Goal: Information Seeking & Learning: Learn about a topic

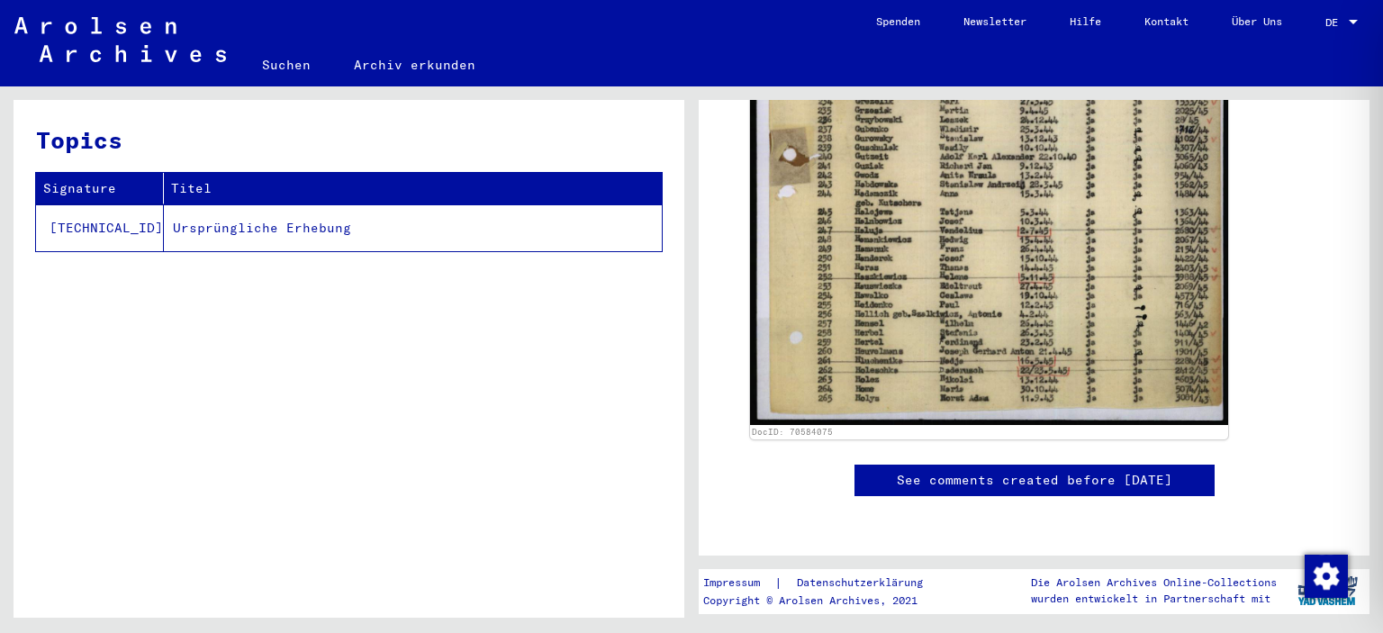
scroll to position [900, 0]
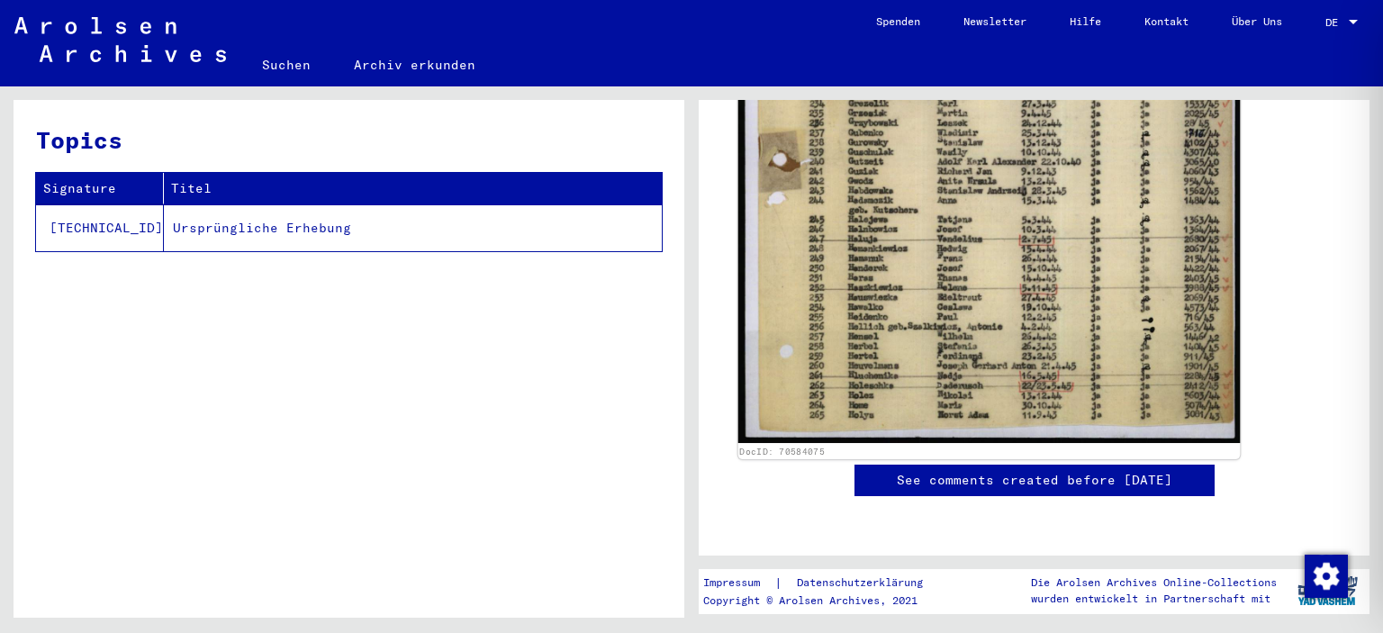
click at [900, 280] on img at bounding box center [989, 37] width 502 height 811
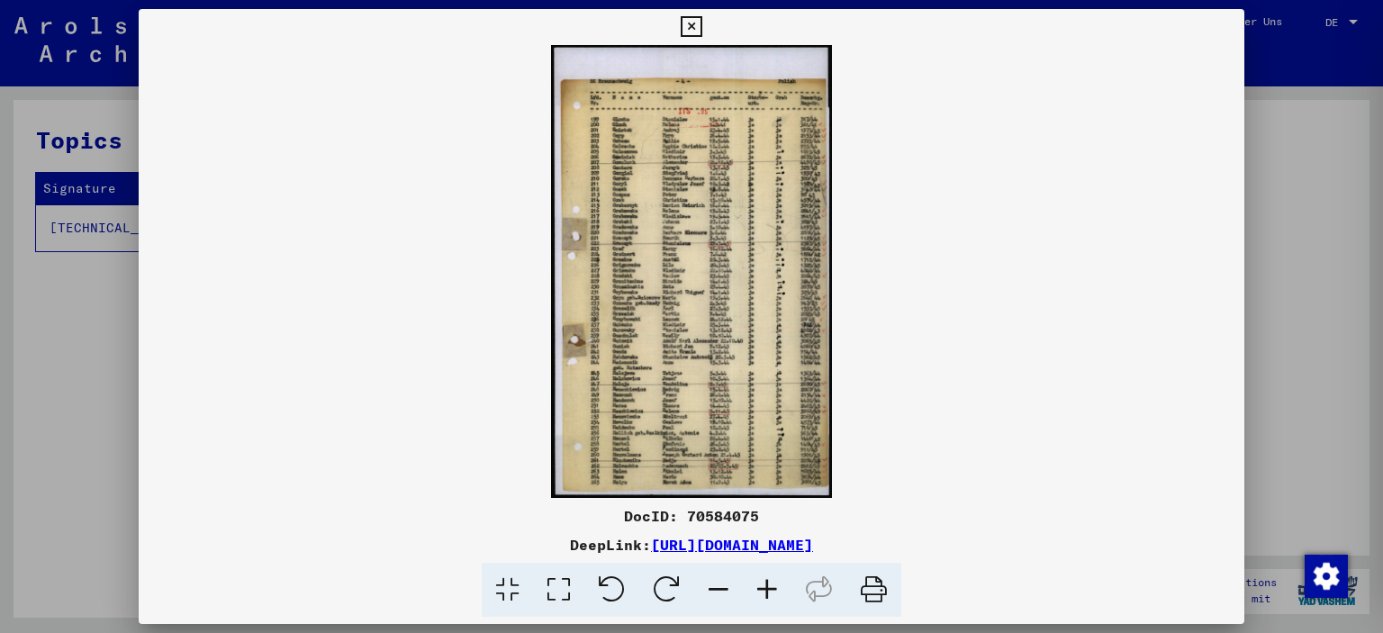
click at [716, 280] on img at bounding box center [692, 271] width 1107 height 453
drag, startPoint x: 716, startPoint y: 280, endPoint x: 637, endPoint y: 301, distance: 81.9
click at [637, 300] on img at bounding box center [692, 271] width 1107 height 453
click at [762, 595] on icon at bounding box center [767, 590] width 49 height 55
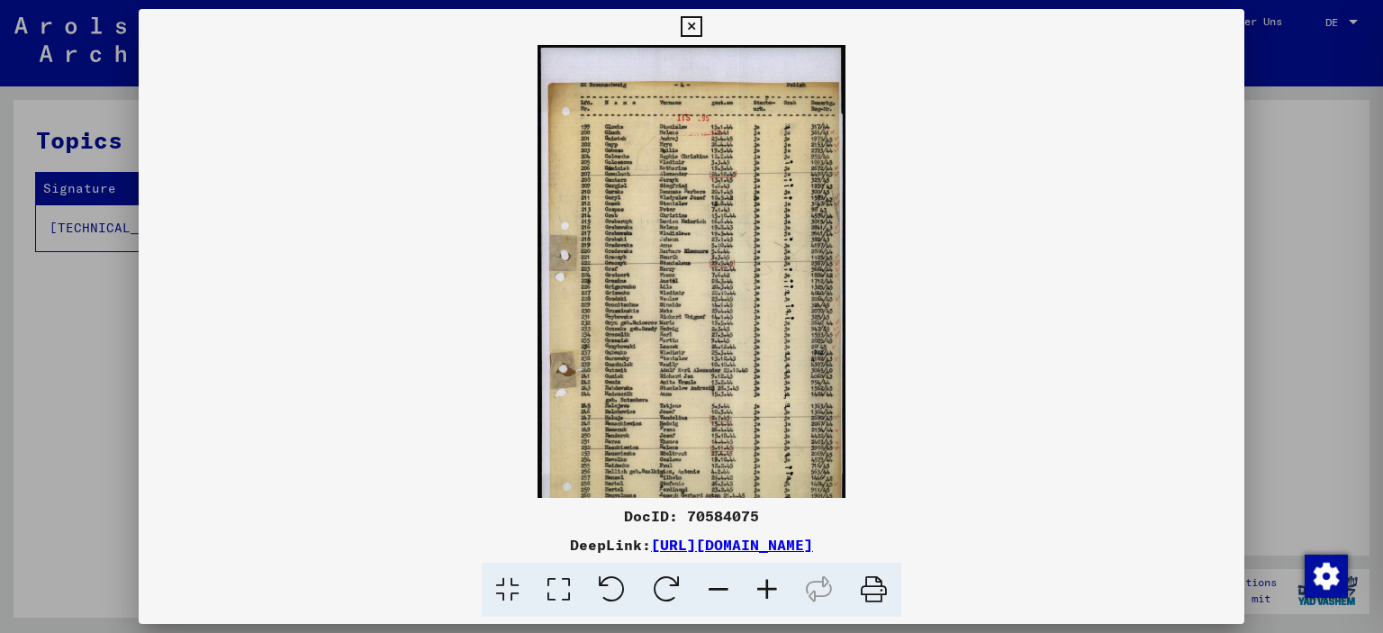
click at [762, 595] on icon at bounding box center [767, 590] width 49 height 55
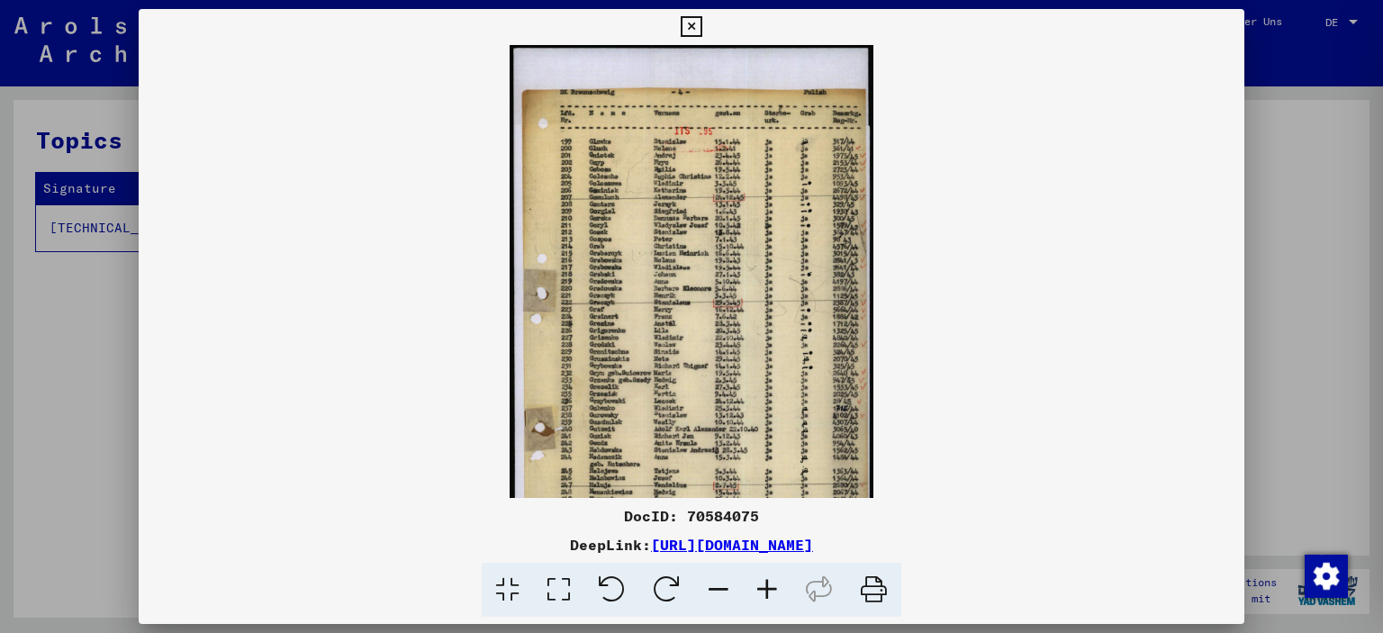
click at [762, 595] on icon at bounding box center [767, 590] width 49 height 55
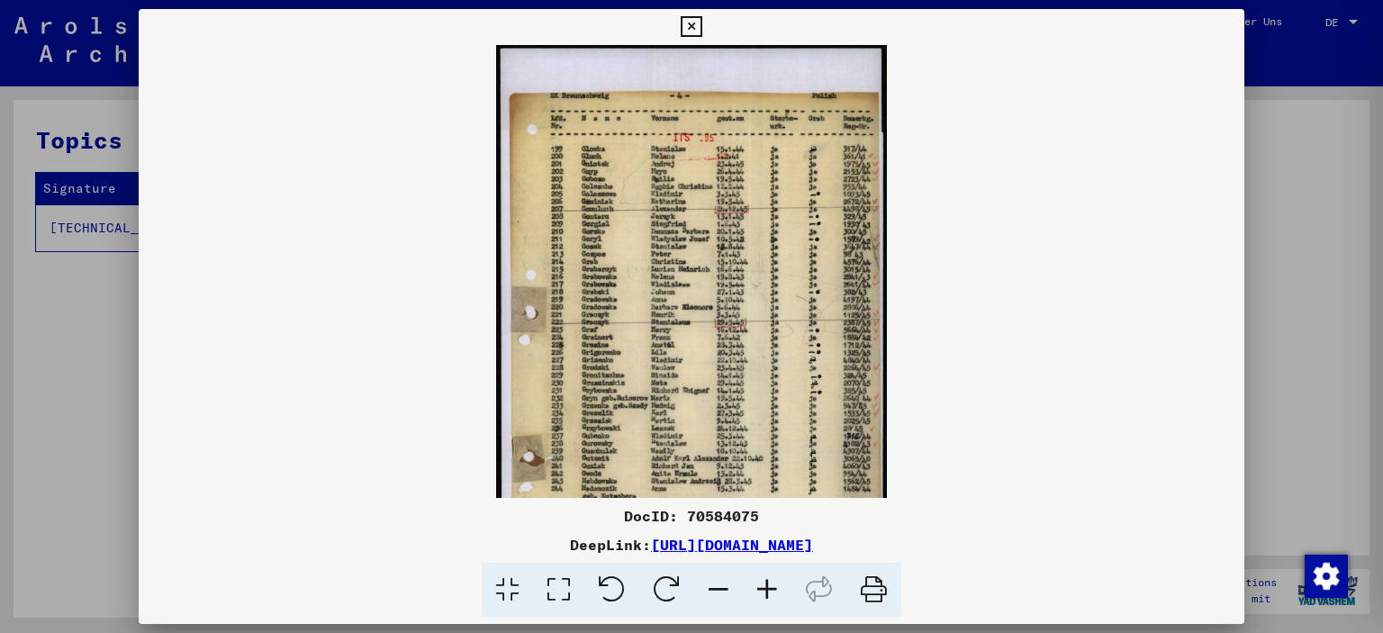
click at [762, 595] on icon at bounding box center [767, 590] width 49 height 55
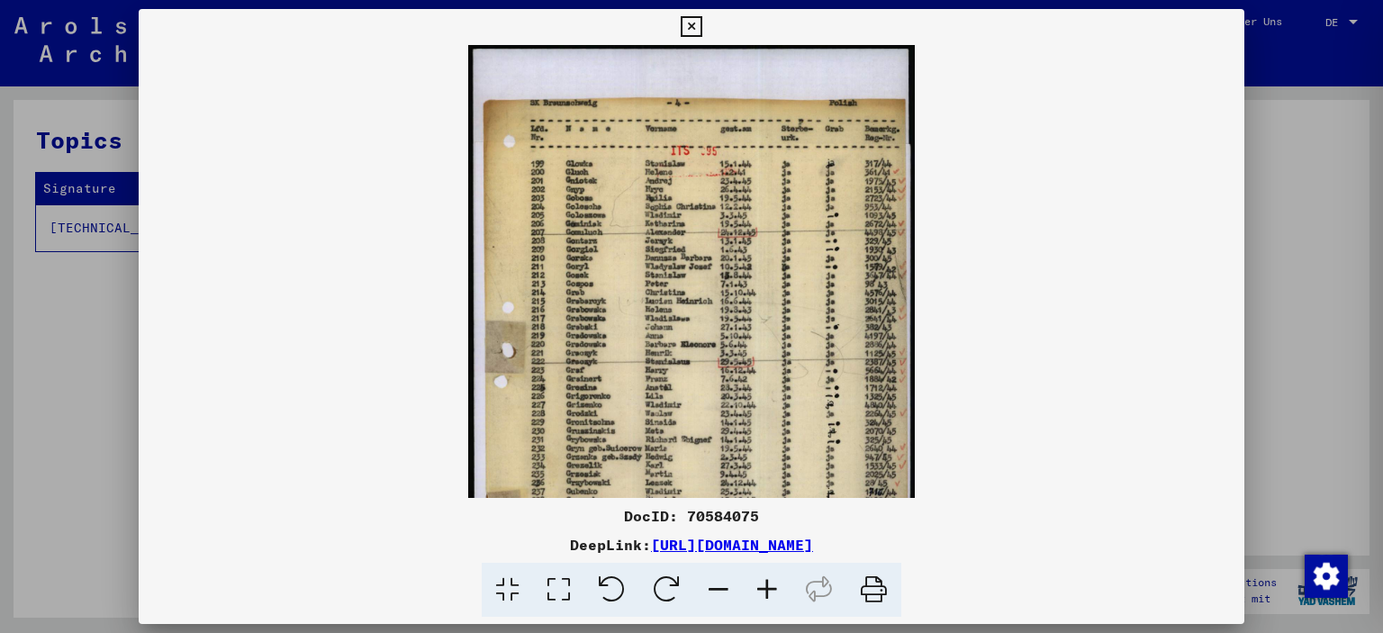
click at [762, 595] on icon at bounding box center [767, 590] width 49 height 55
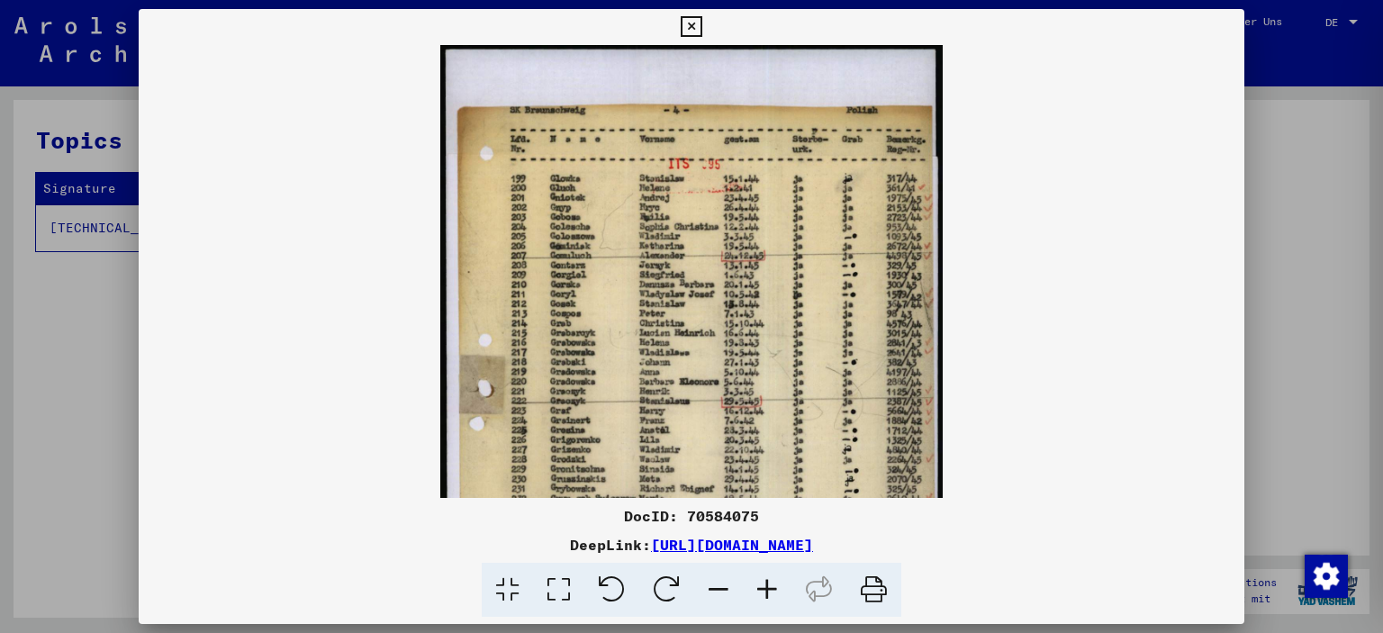
click at [762, 595] on icon at bounding box center [767, 590] width 49 height 55
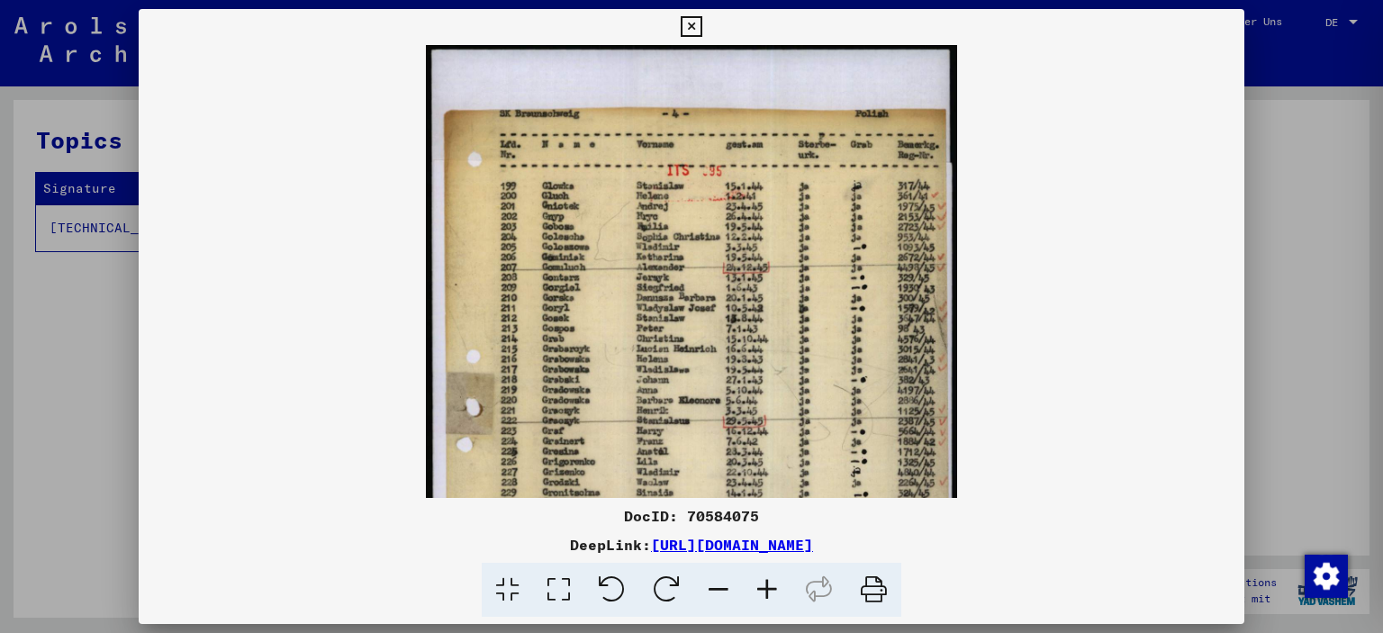
click at [762, 595] on icon at bounding box center [767, 590] width 49 height 55
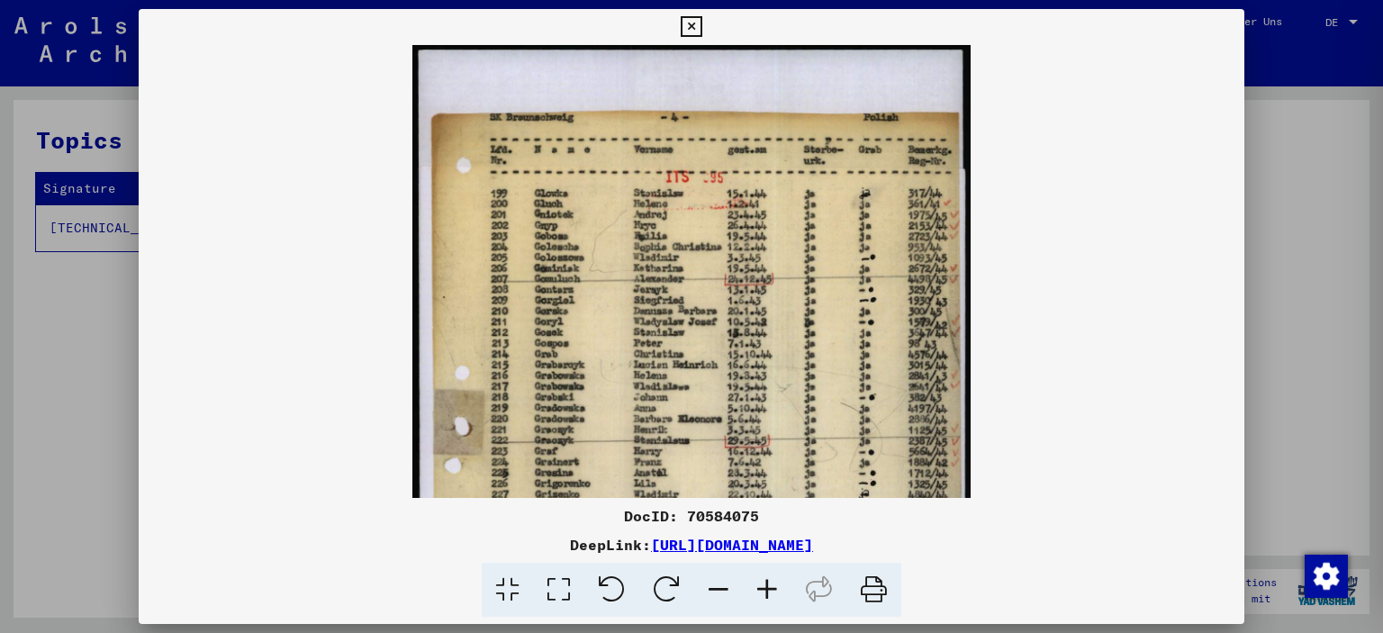
click at [762, 595] on icon at bounding box center [767, 590] width 49 height 55
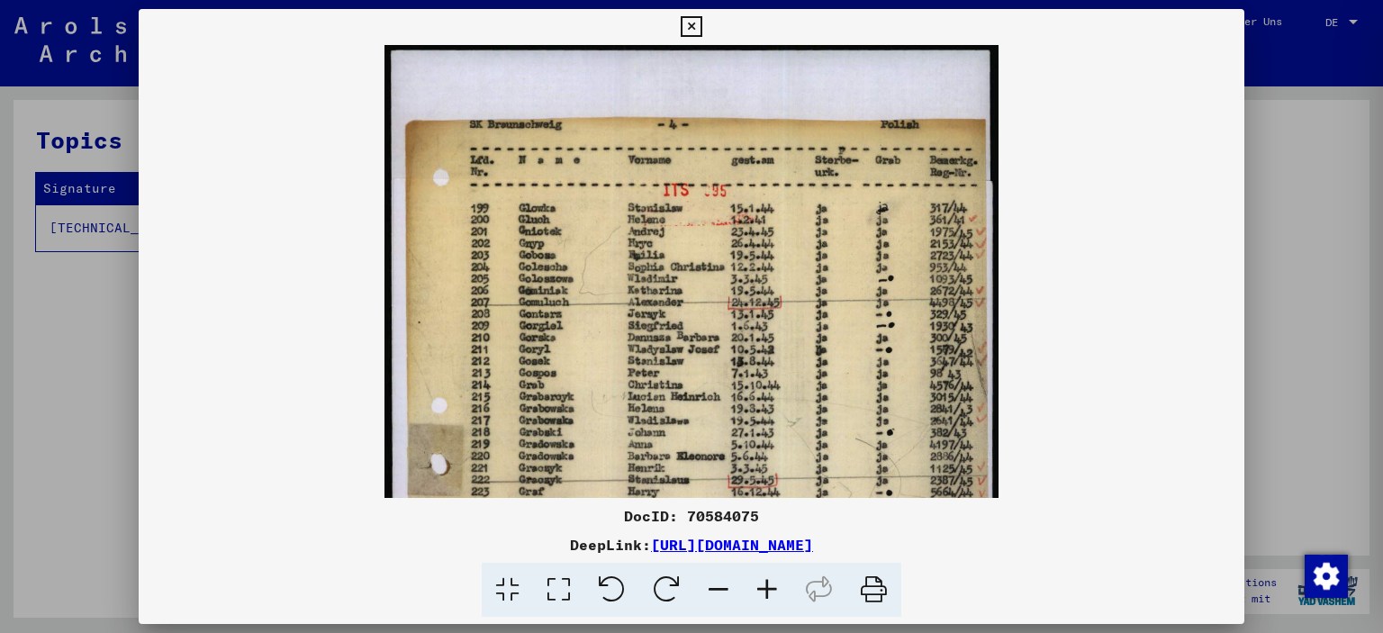
click at [762, 595] on icon at bounding box center [767, 590] width 49 height 55
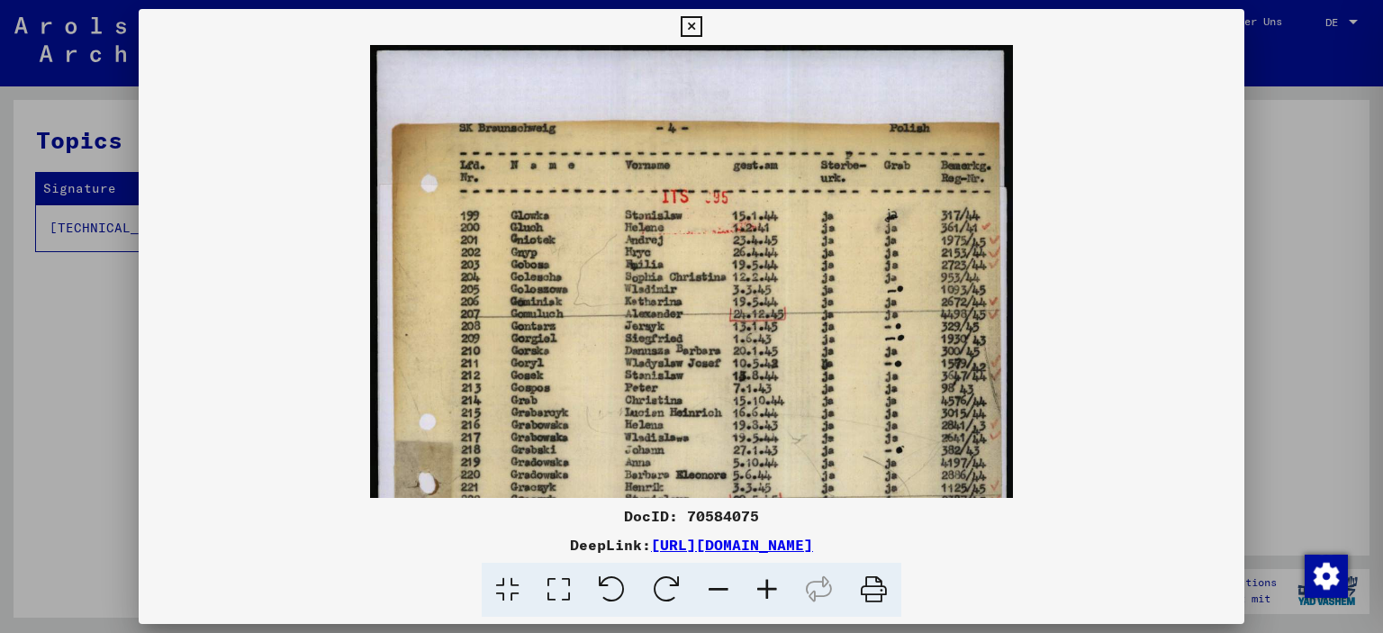
click at [762, 595] on icon at bounding box center [767, 590] width 49 height 55
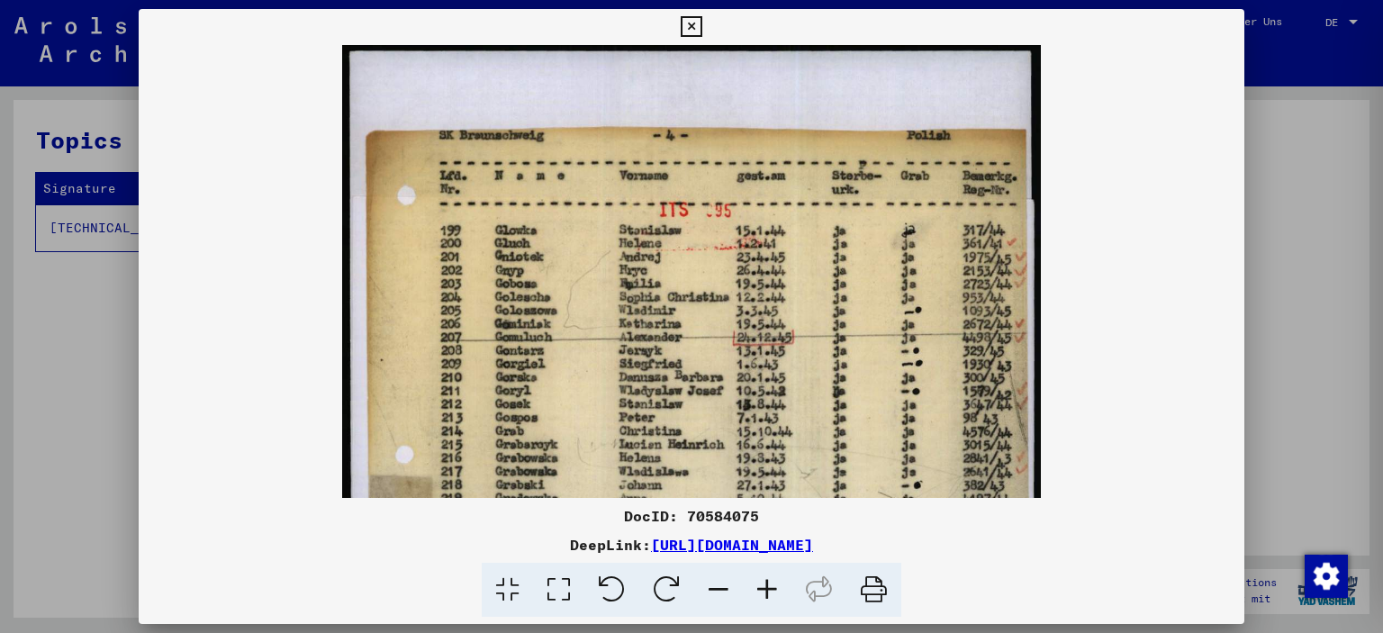
click at [762, 595] on icon at bounding box center [767, 590] width 49 height 55
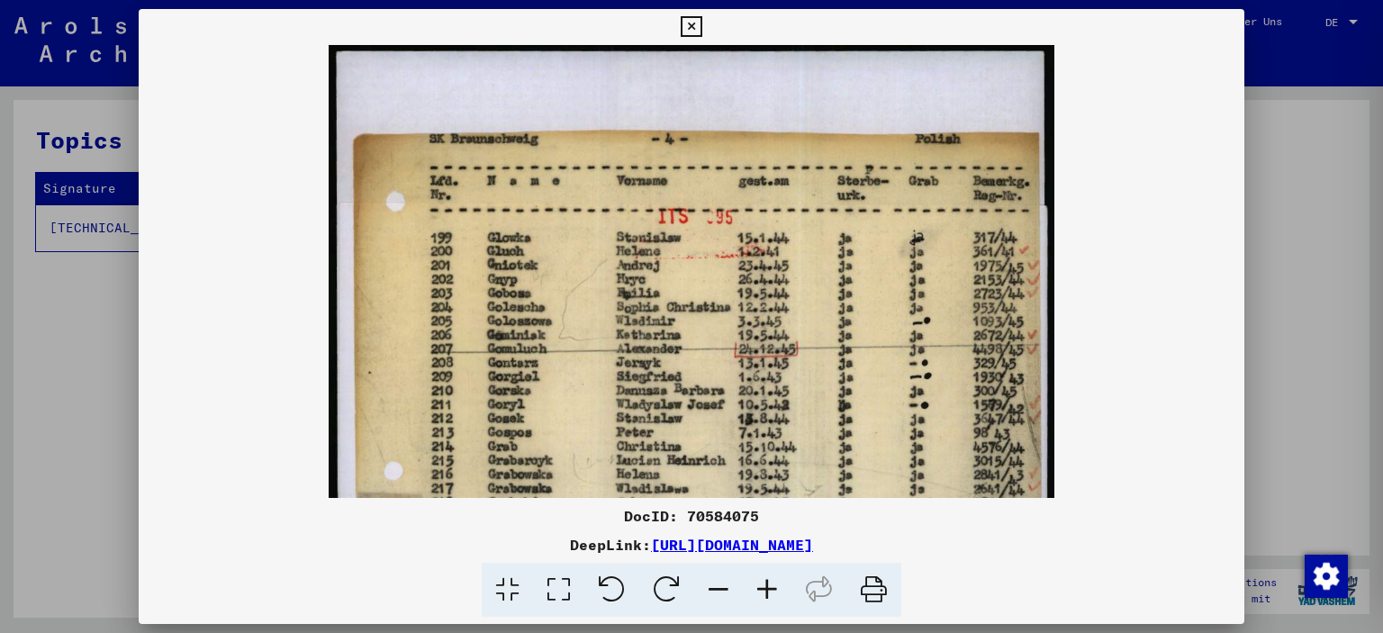
click at [762, 595] on icon at bounding box center [767, 590] width 49 height 55
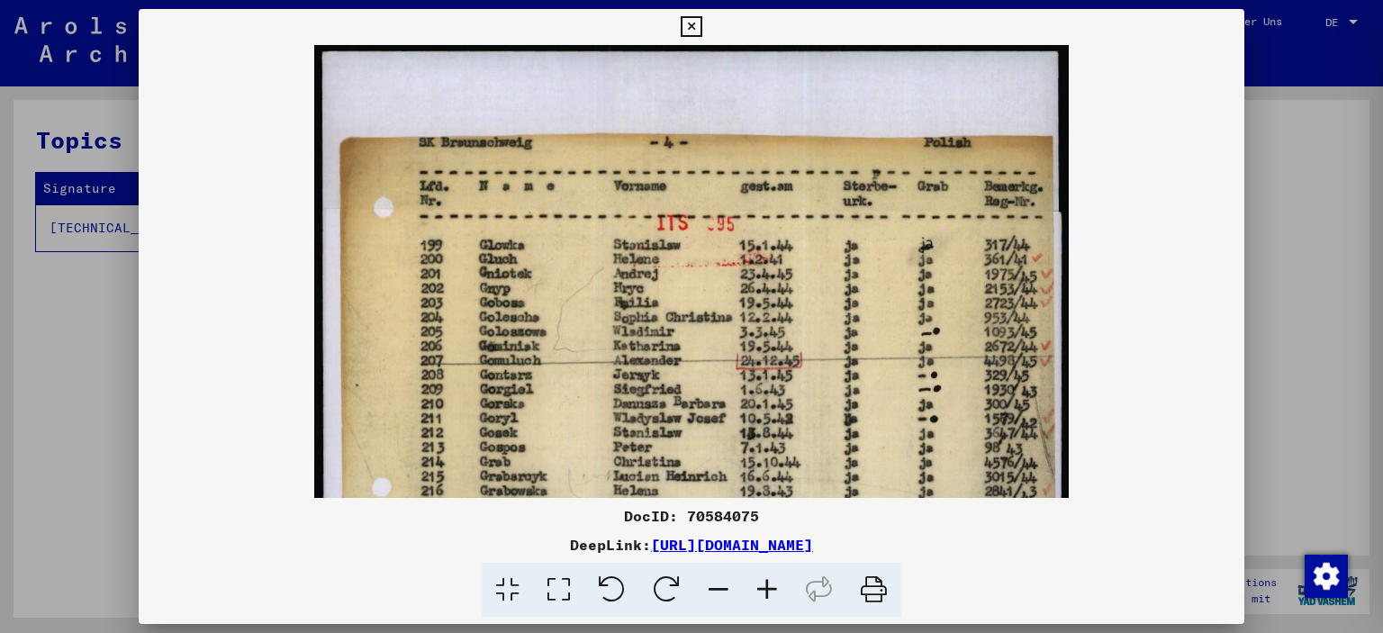
click at [762, 595] on icon at bounding box center [767, 590] width 49 height 55
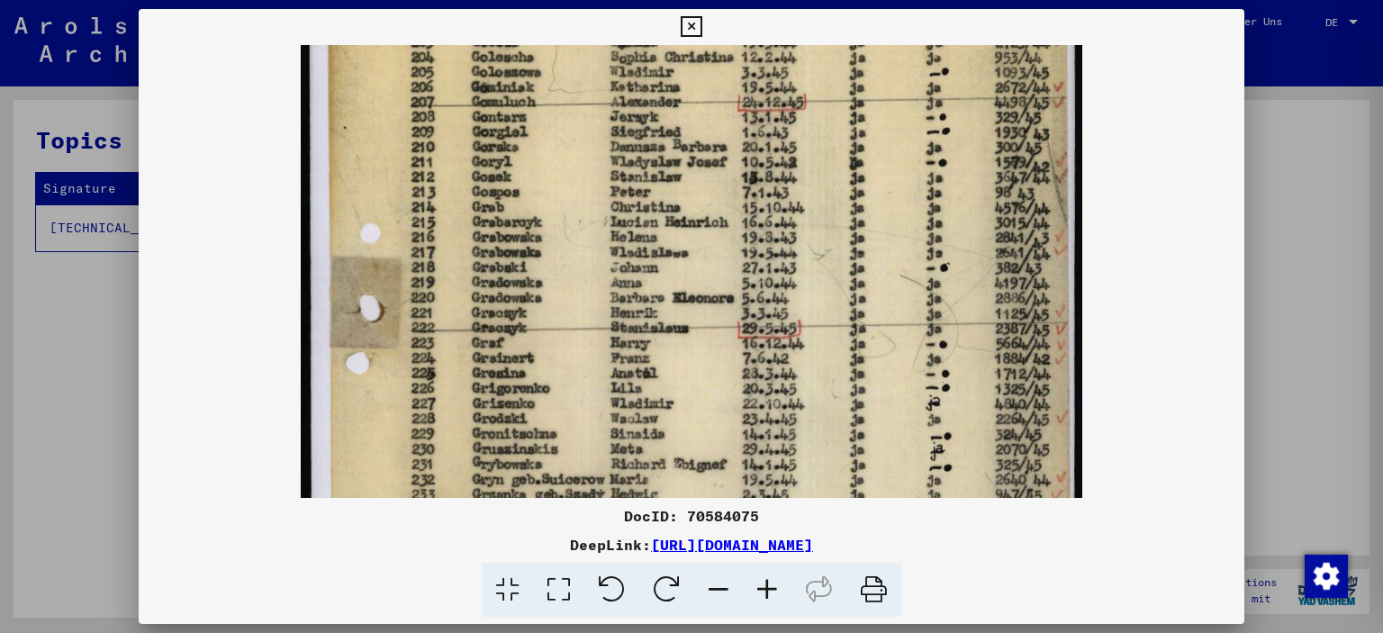
drag, startPoint x: 749, startPoint y: 433, endPoint x: 736, endPoint y: 162, distance: 271.4
click at [736, 162] on img at bounding box center [692, 406] width 782 height 1263
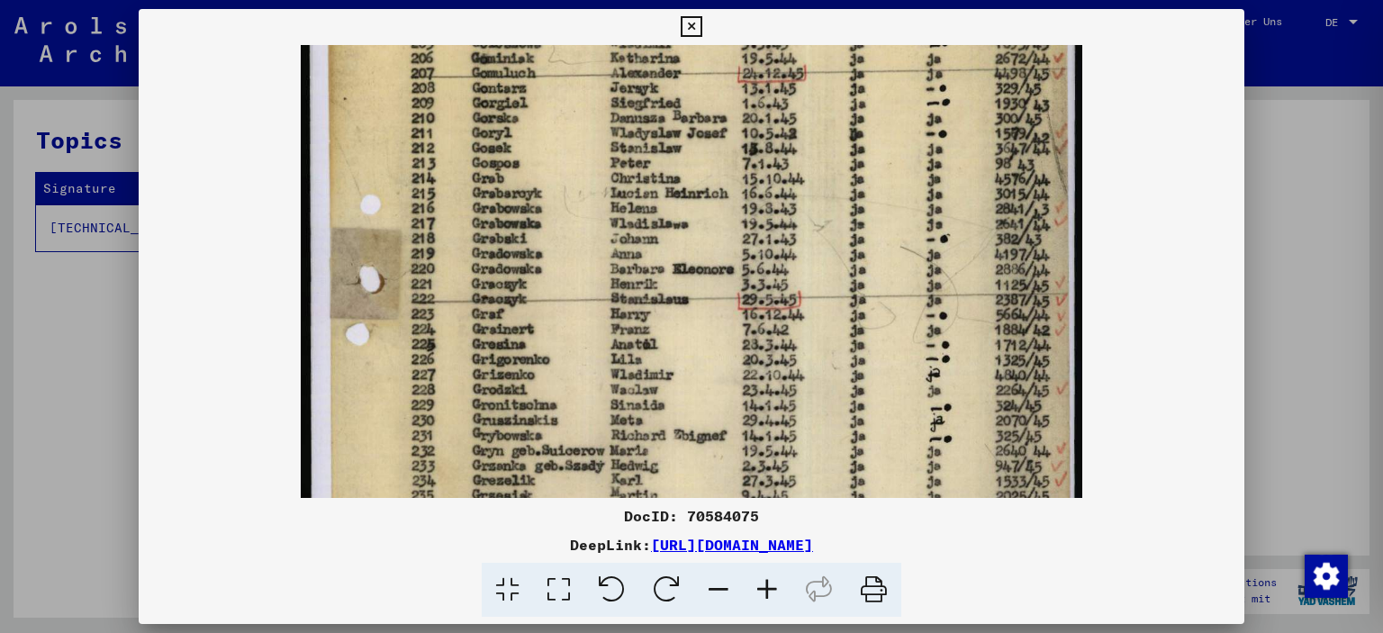
scroll to position [333, 0]
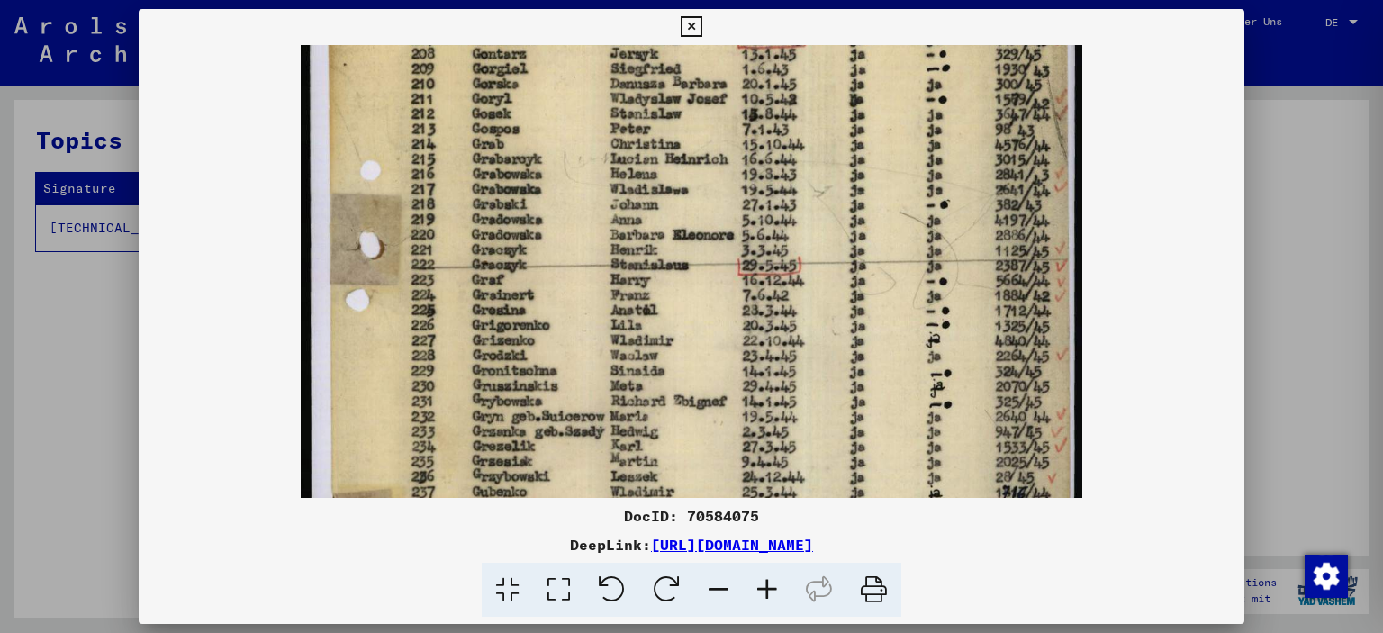
drag, startPoint x: 752, startPoint y: 359, endPoint x: 760, endPoint y: 300, distance: 60.0
click at [760, 300] on img at bounding box center [692, 343] width 782 height 1263
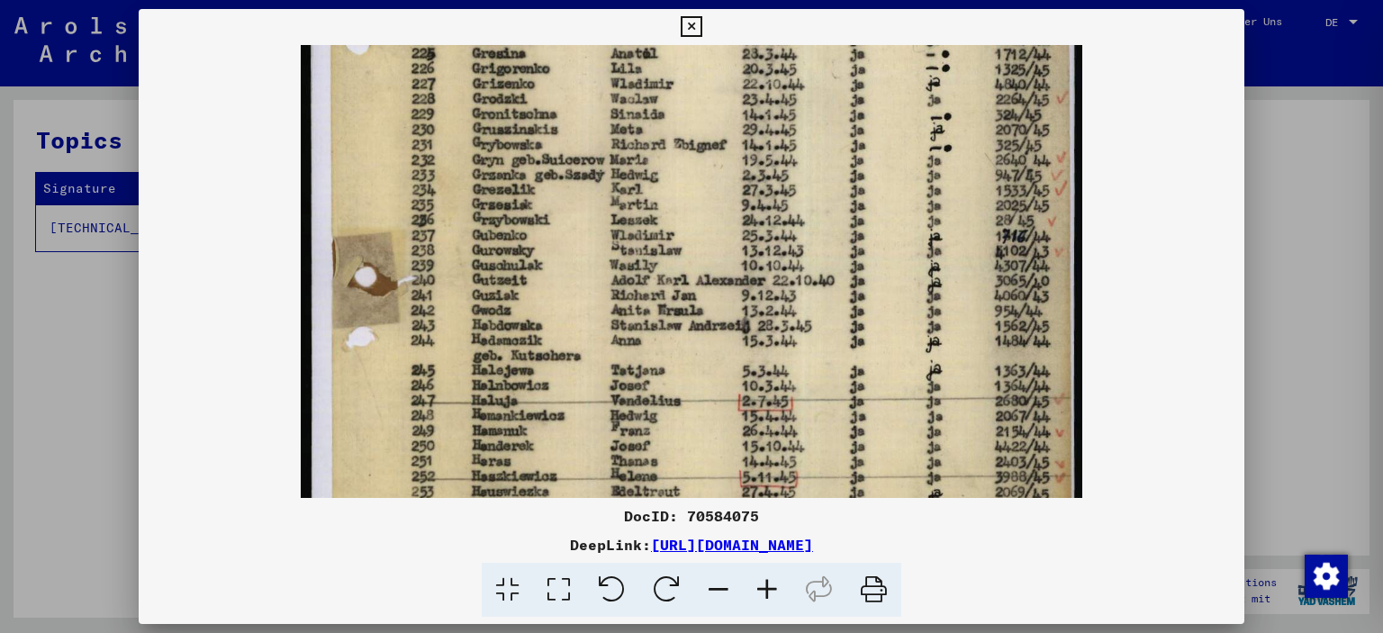
drag, startPoint x: 760, startPoint y: 302, endPoint x: 763, endPoint y: 143, distance: 158.5
click at [763, 143] on img at bounding box center [692, 86] width 782 height 1263
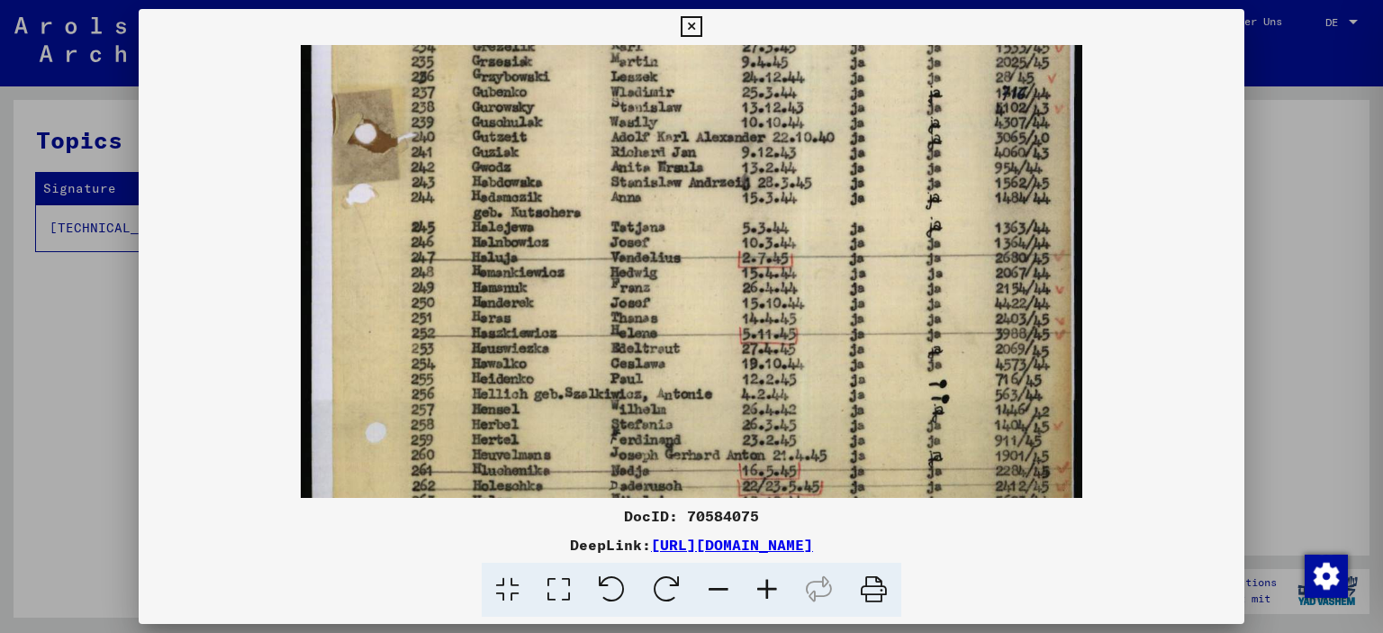
drag, startPoint x: 757, startPoint y: 207, endPoint x: 782, endPoint y: 311, distance: 106.4
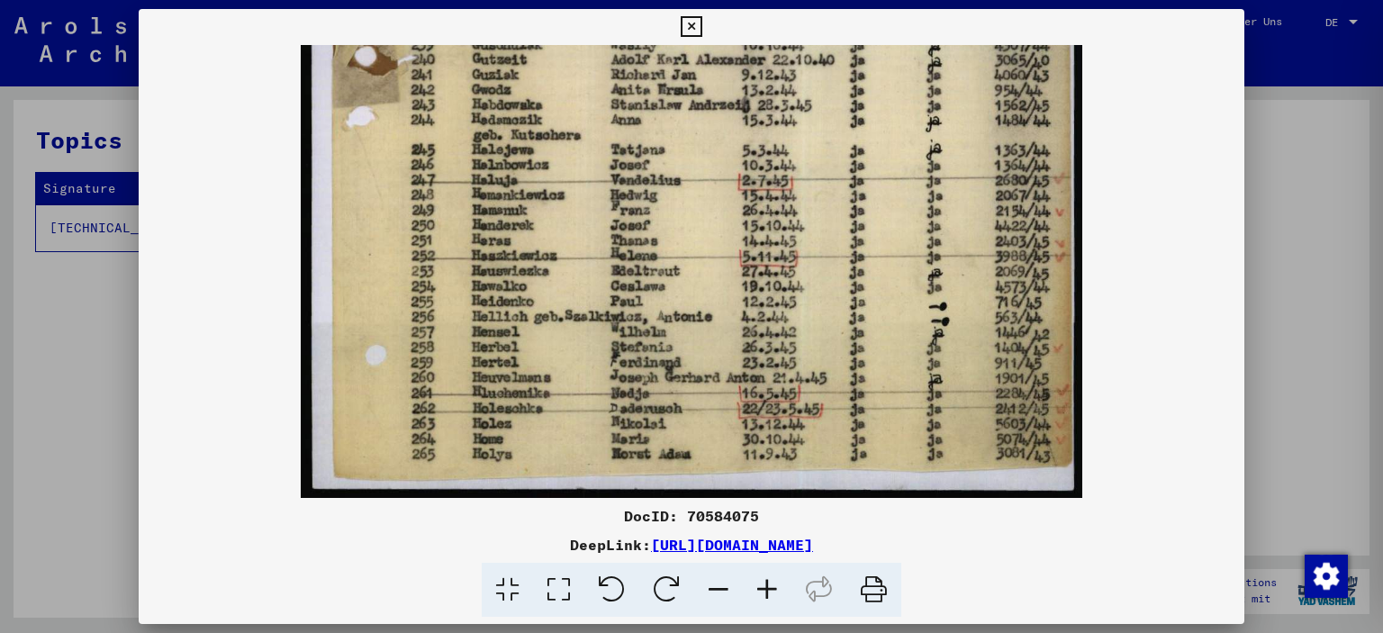
drag, startPoint x: 792, startPoint y: 370, endPoint x: 808, endPoint y: 312, distance: 59.6
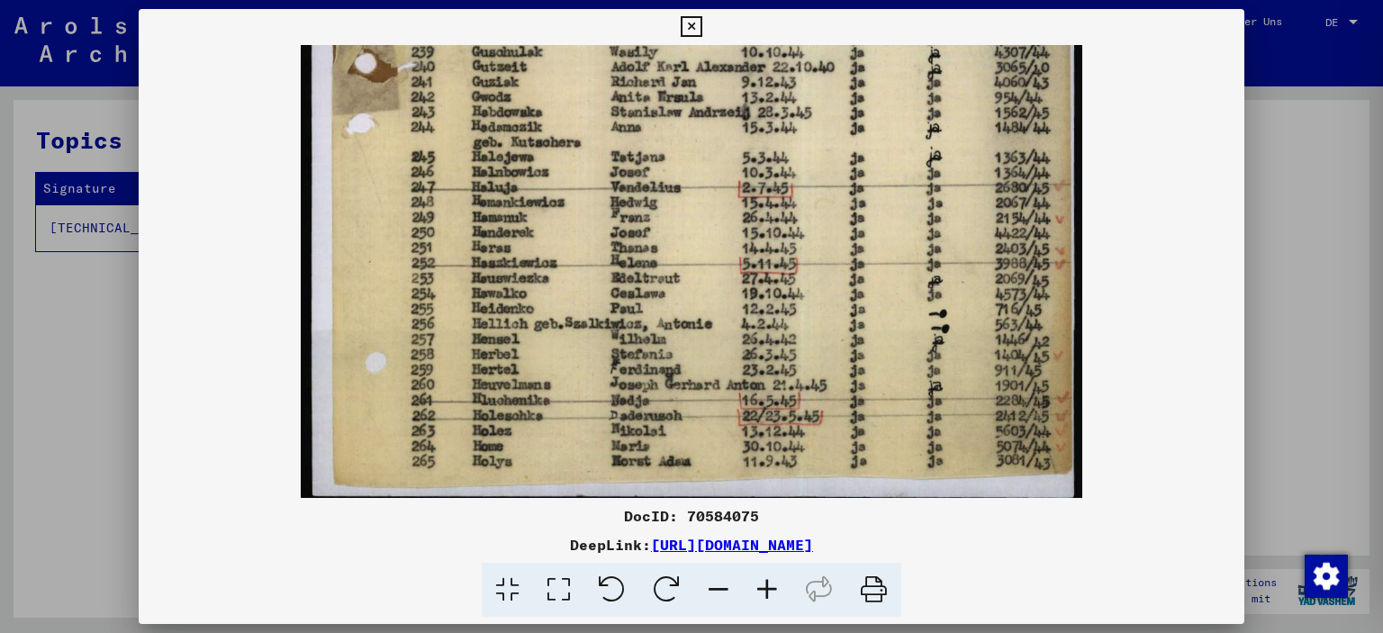
click at [875, 584] on icon at bounding box center [873, 590] width 55 height 55
